Goal: Information Seeking & Learning: Learn about a topic

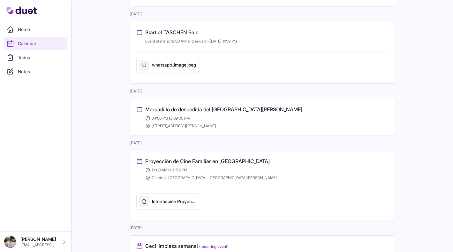
scroll to position [77, 0]
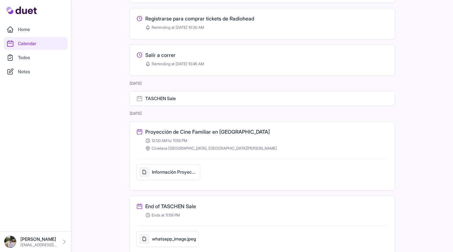
scroll to position [97, 0]
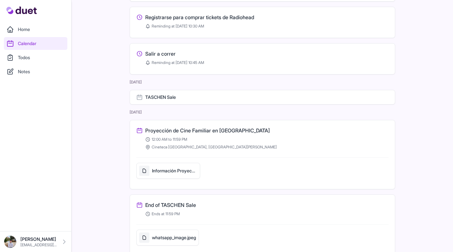
click at [188, 168] on h5 "Información Proyección Cineteca Madrid 7 Septiembre 2025" at bounding box center [174, 170] width 45 height 6
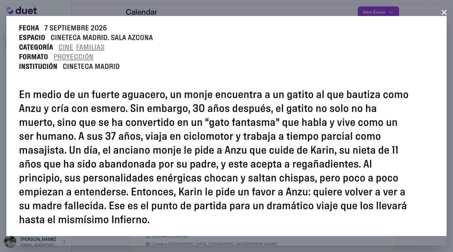
scroll to position [0, 0]
click at [242, 12] on img at bounding box center [226, 125] width 441 height 239
click at [441, 10] on button "×" at bounding box center [444, 11] width 7 height 13
